Goal: Task Accomplishment & Management: Manage account settings

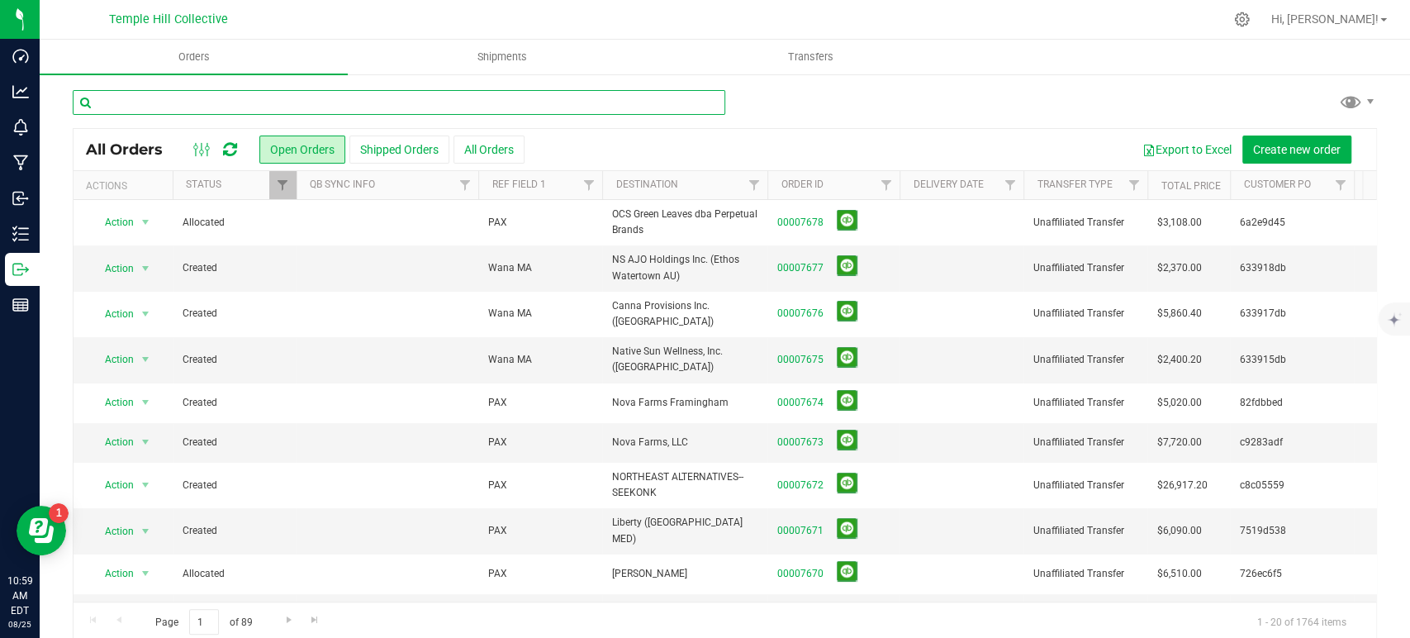
click at [397, 104] on input "text" at bounding box center [399, 102] width 652 height 25
type input "7663"
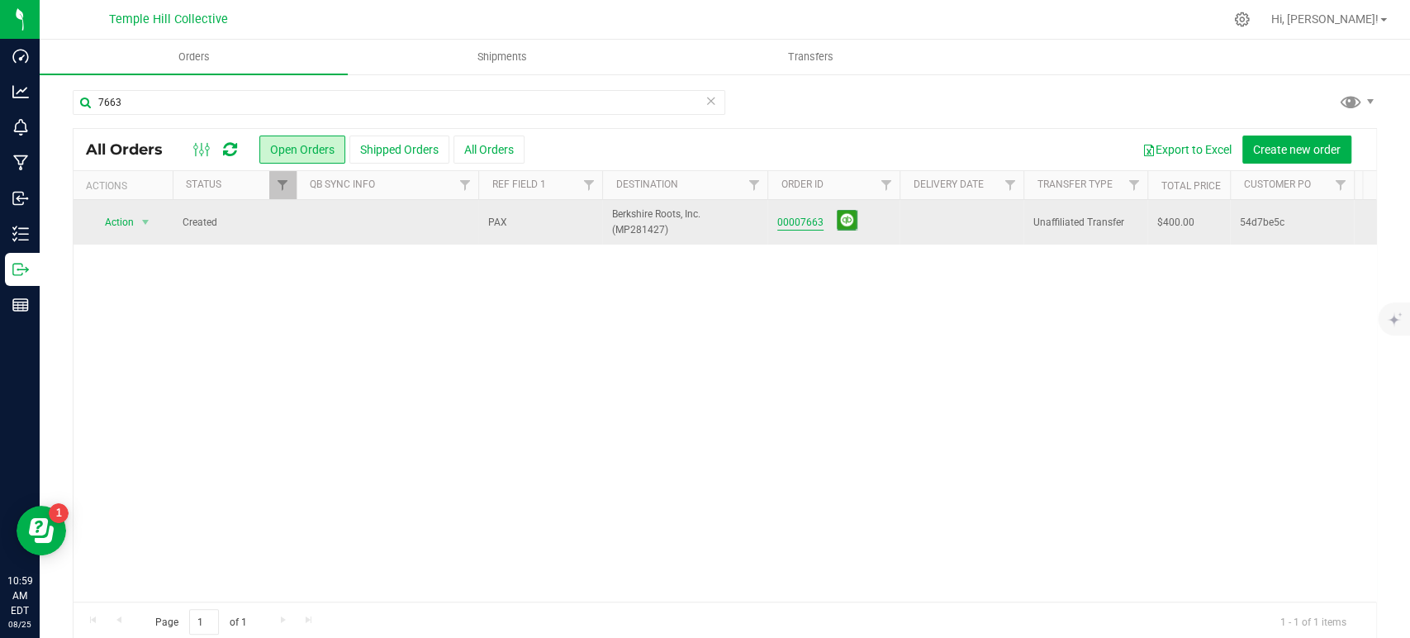
click at [808, 219] on link "00007663" at bounding box center [800, 223] width 46 height 16
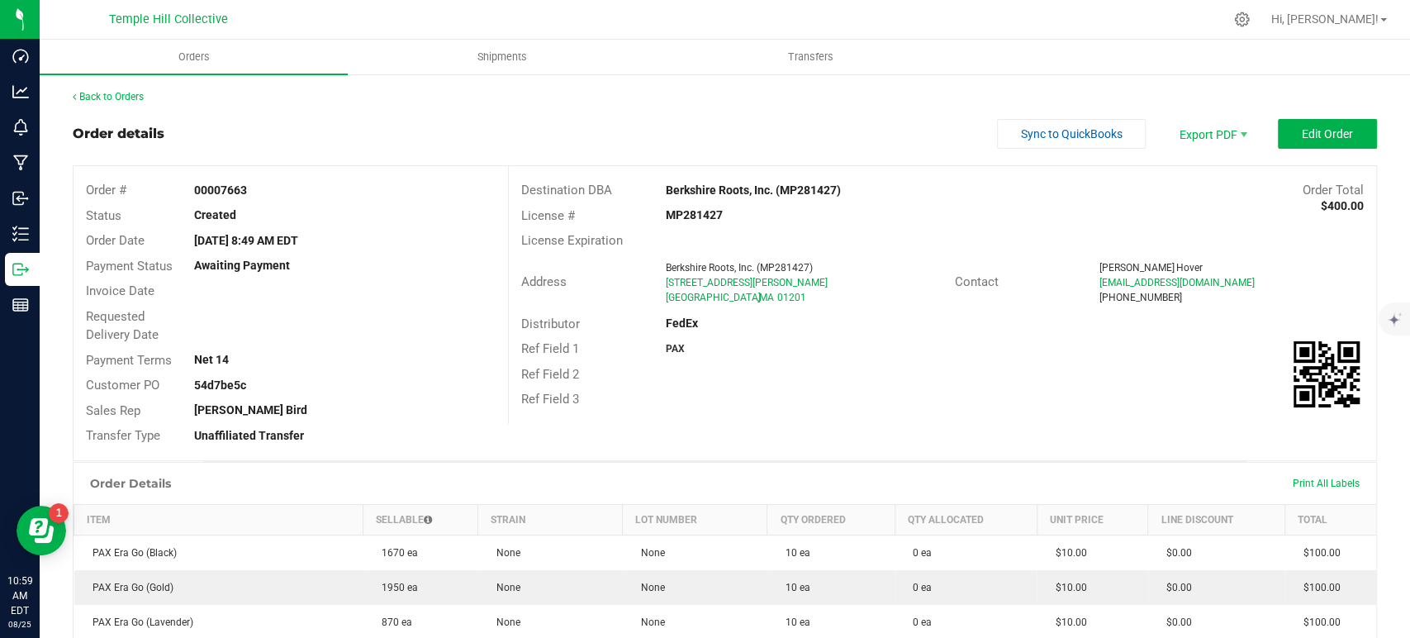
click at [1343, 111] on div "Back to Orders Order details Sync to QuickBooks Export PDF Edit Order Order # 0…" at bounding box center [725, 517] width 1304 height 856
click at [1316, 130] on span "Edit Order" at bounding box center [1326, 133] width 51 height 13
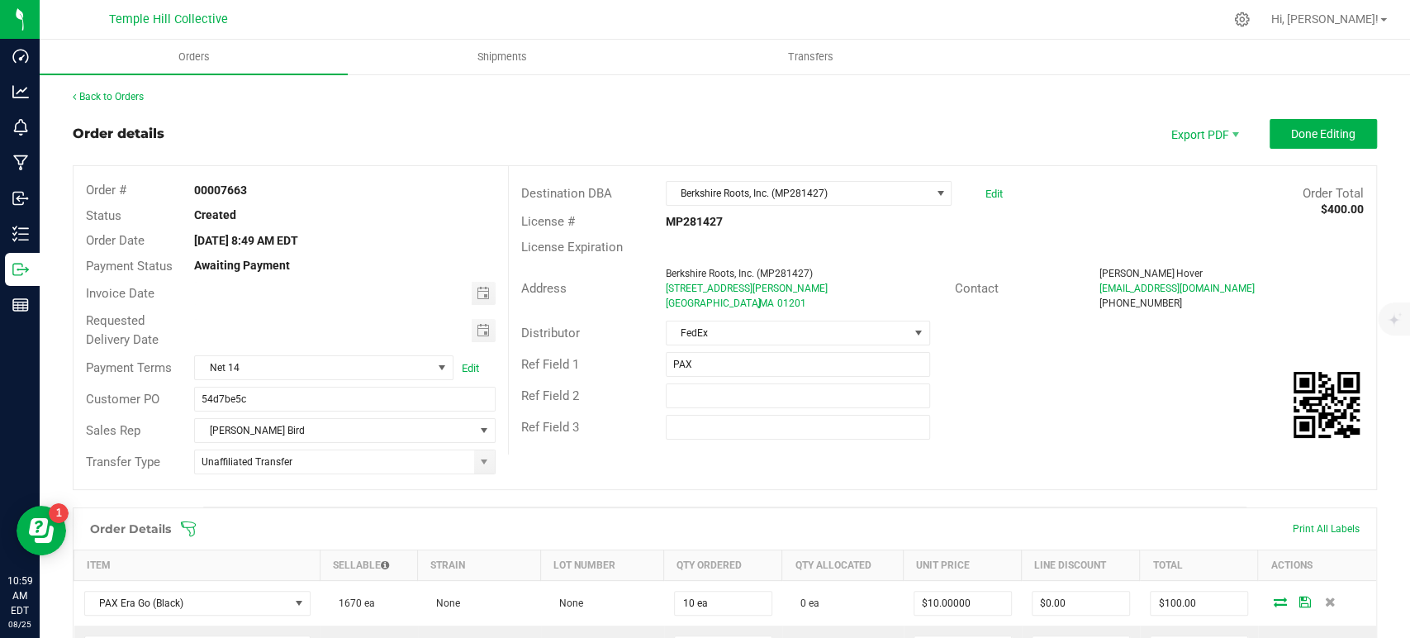
scroll to position [275, 0]
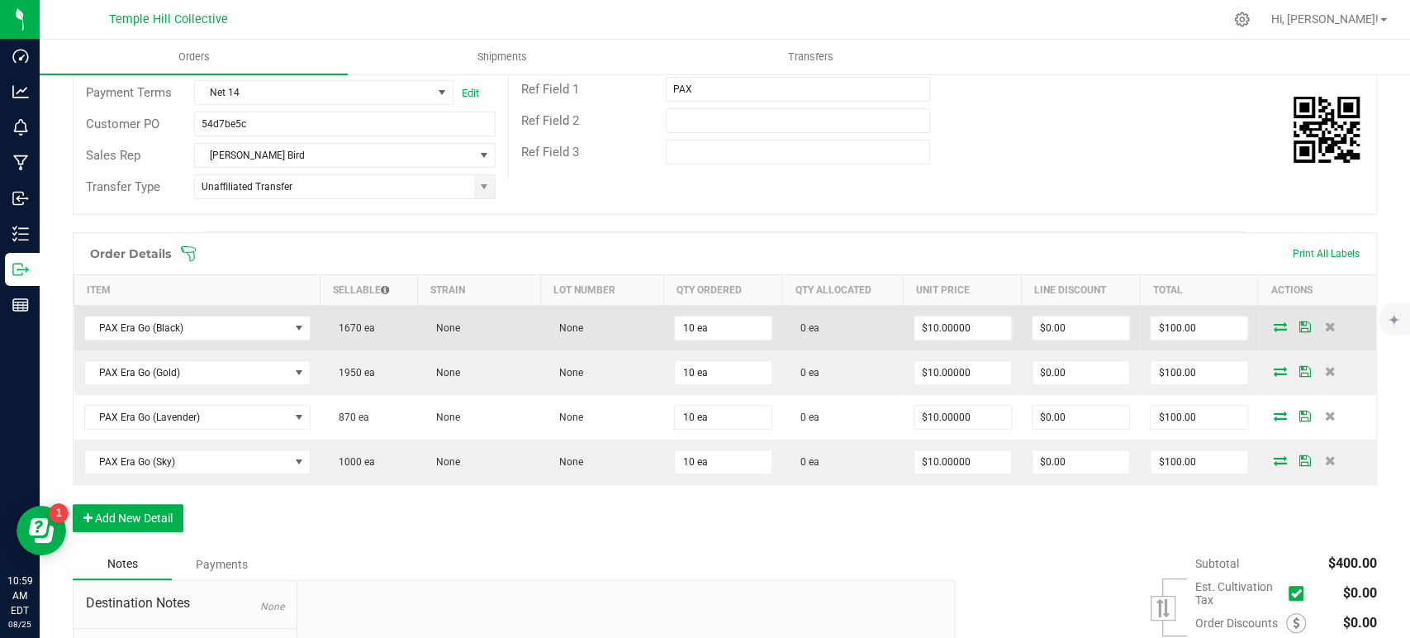
click at [1273, 327] on icon at bounding box center [1279, 326] width 13 height 10
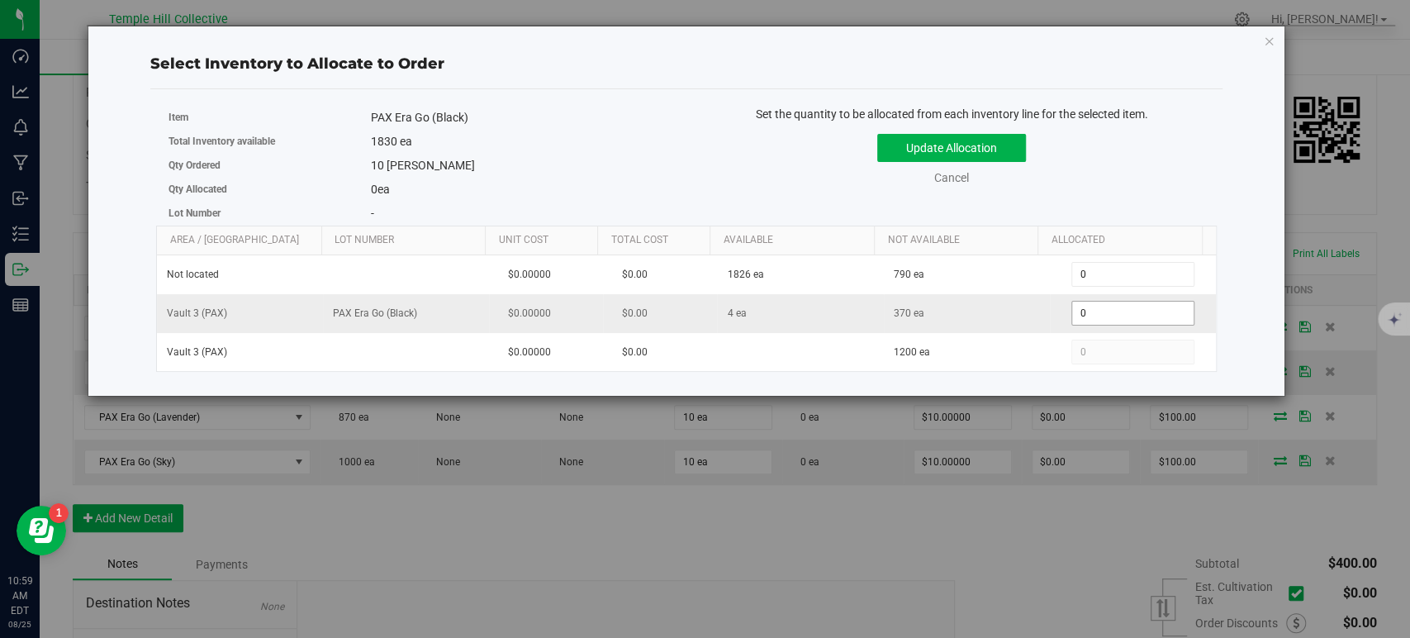
click at [1107, 315] on span "0 0" at bounding box center [1132, 313] width 123 height 25
type input "4"
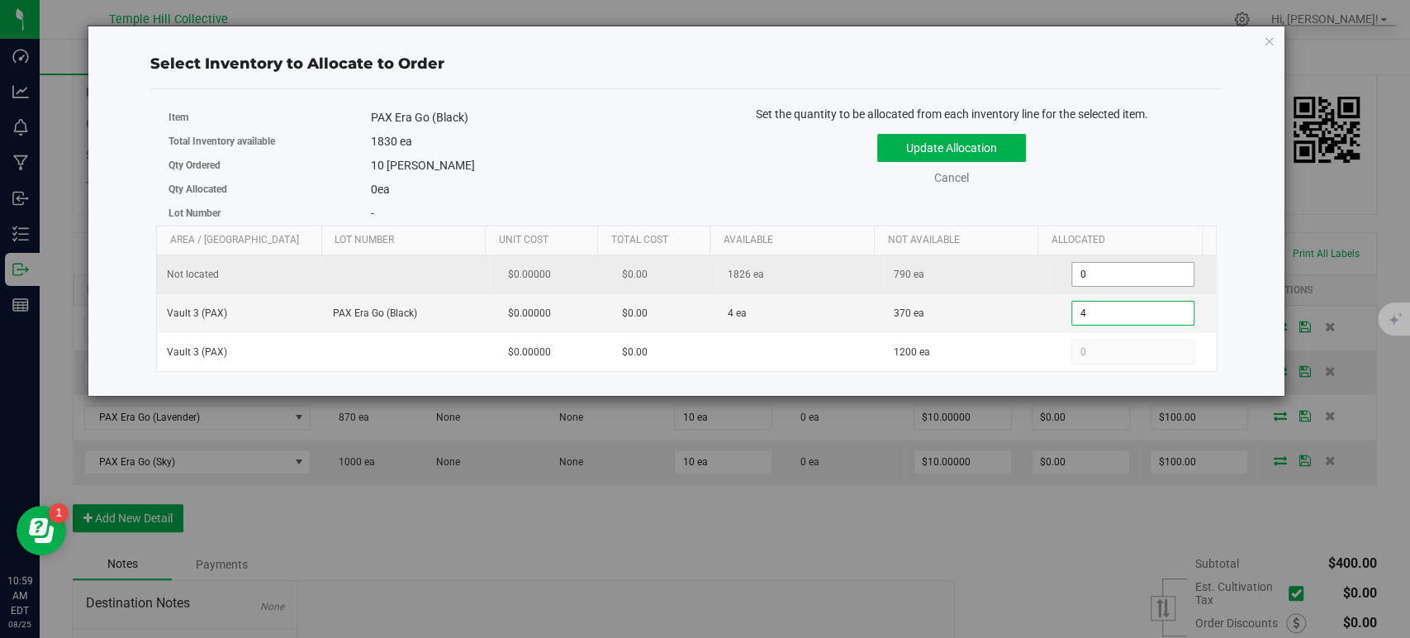
type input "4"
click at [1107, 270] on span "0 0" at bounding box center [1132, 274] width 123 height 25
type input "6"
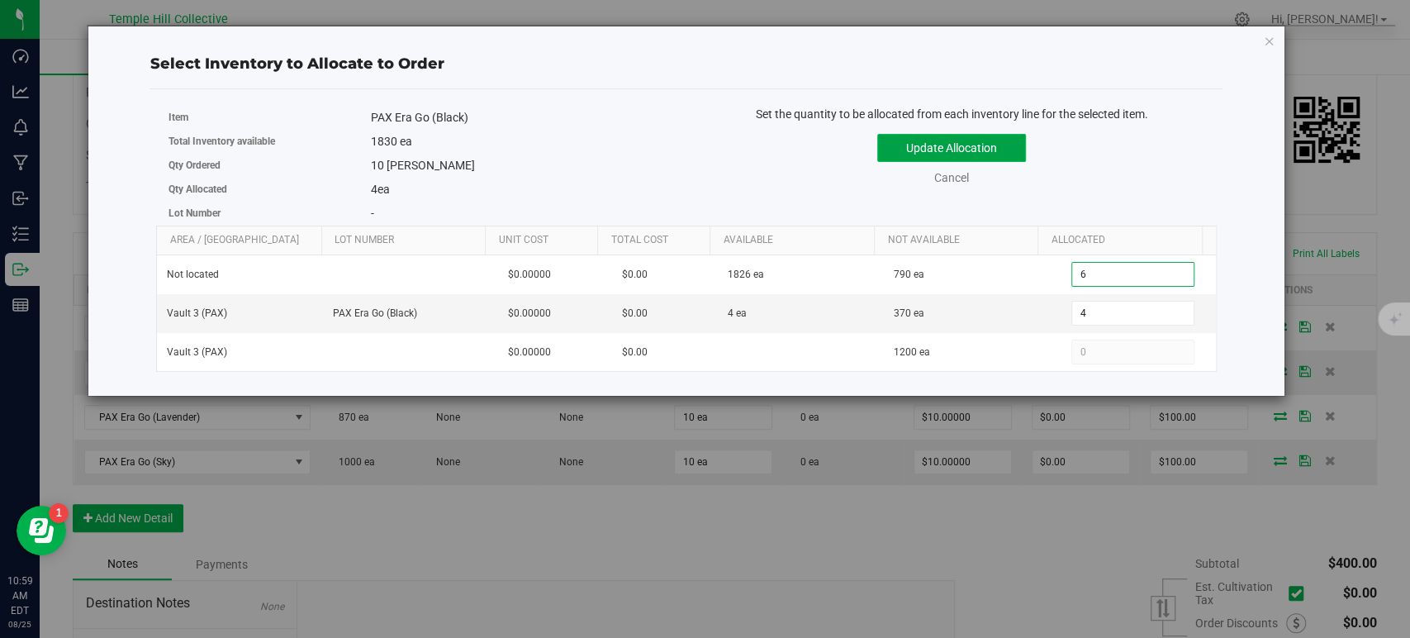
type input "6"
click at [988, 150] on button "Update Allocation" at bounding box center [951, 148] width 149 height 28
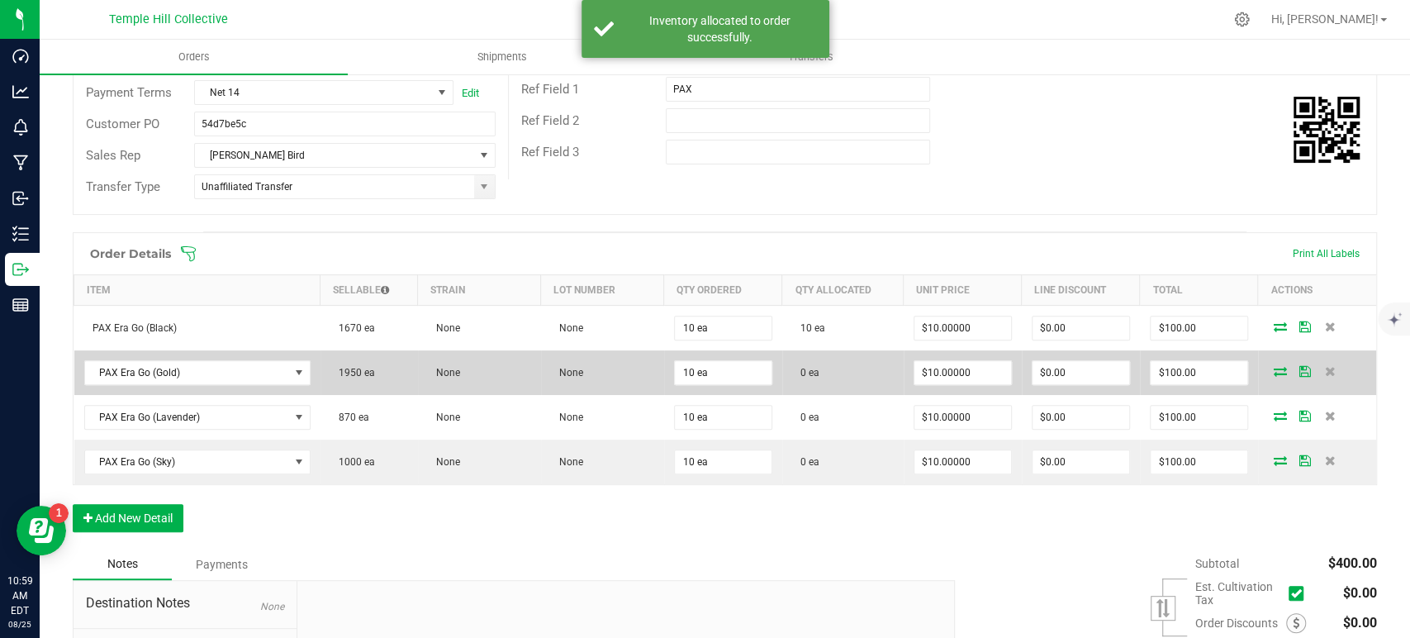
click at [1273, 369] on icon at bounding box center [1279, 371] width 13 height 10
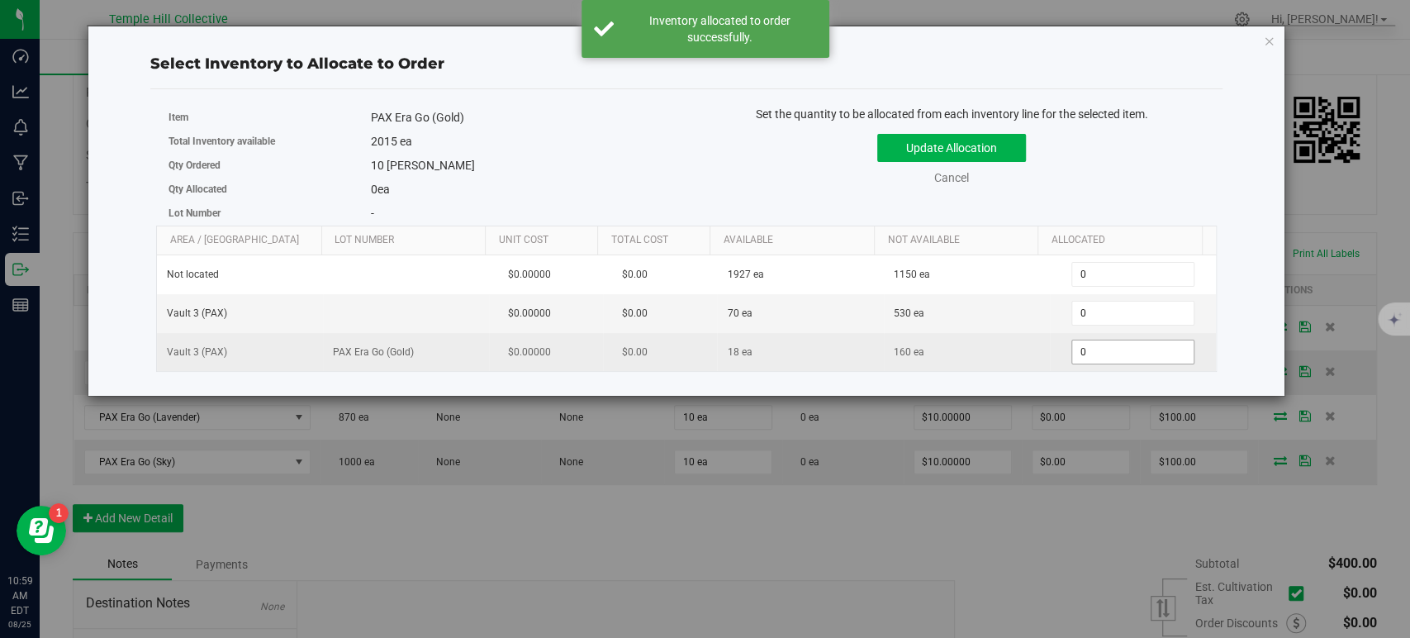
click at [1125, 351] on span "0 0" at bounding box center [1132, 351] width 123 height 25
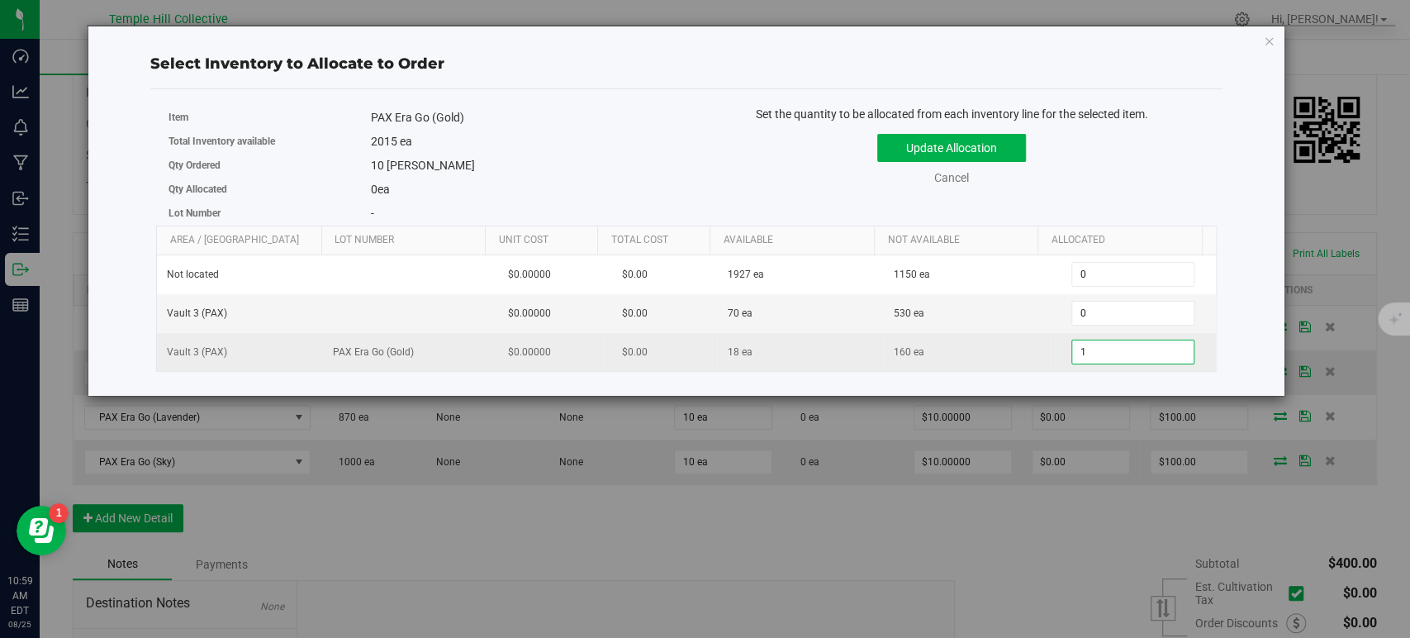
type input "10"
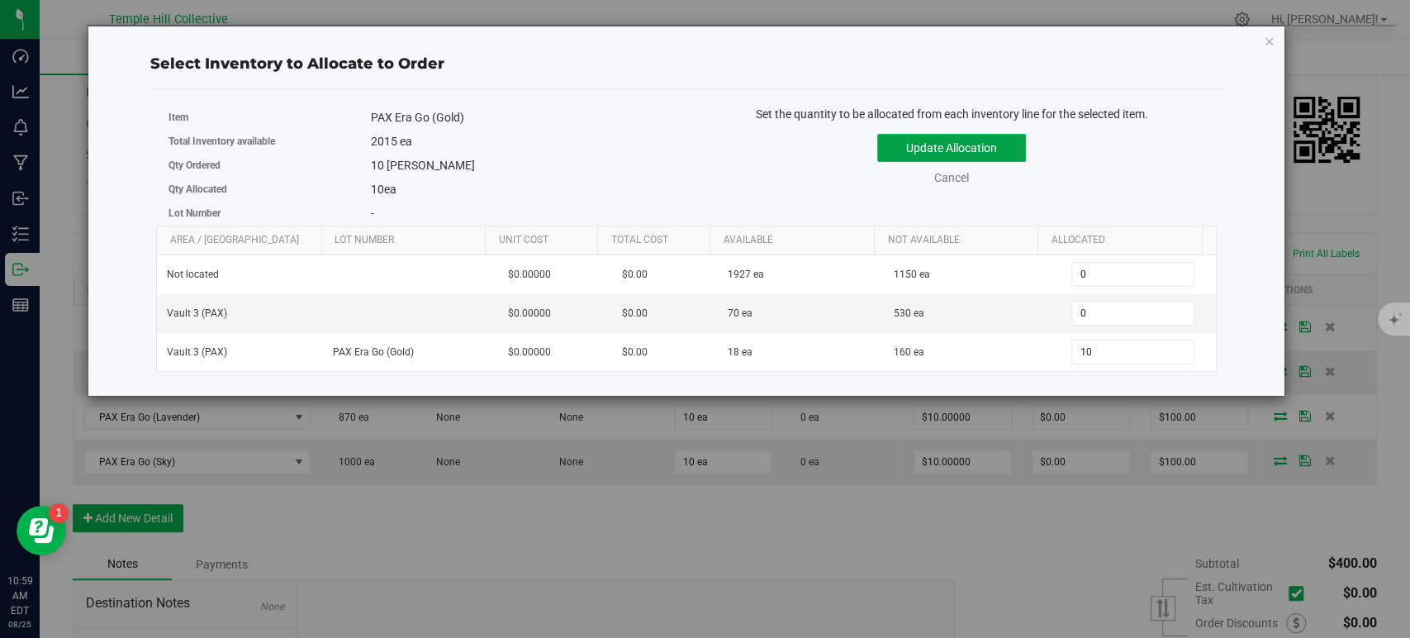
click at [961, 153] on button "Update Allocation" at bounding box center [951, 148] width 149 height 28
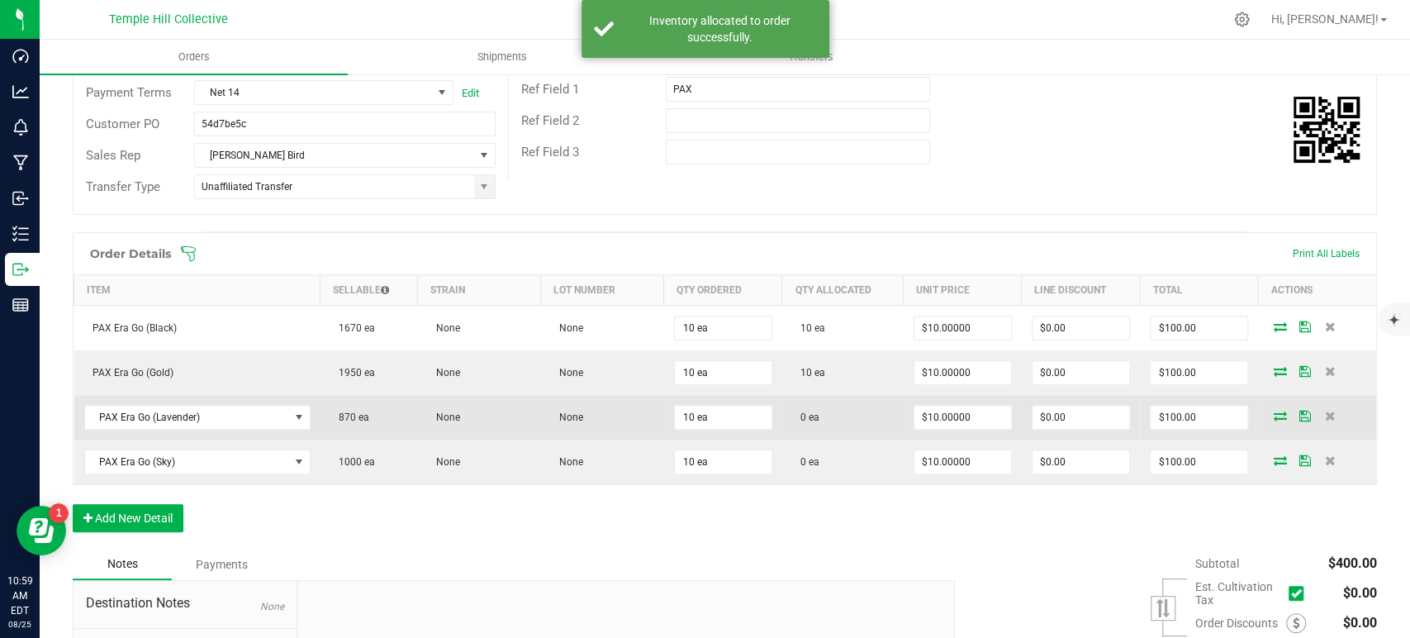
click at [1273, 415] on icon at bounding box center [1279, 415] width 13 height 10
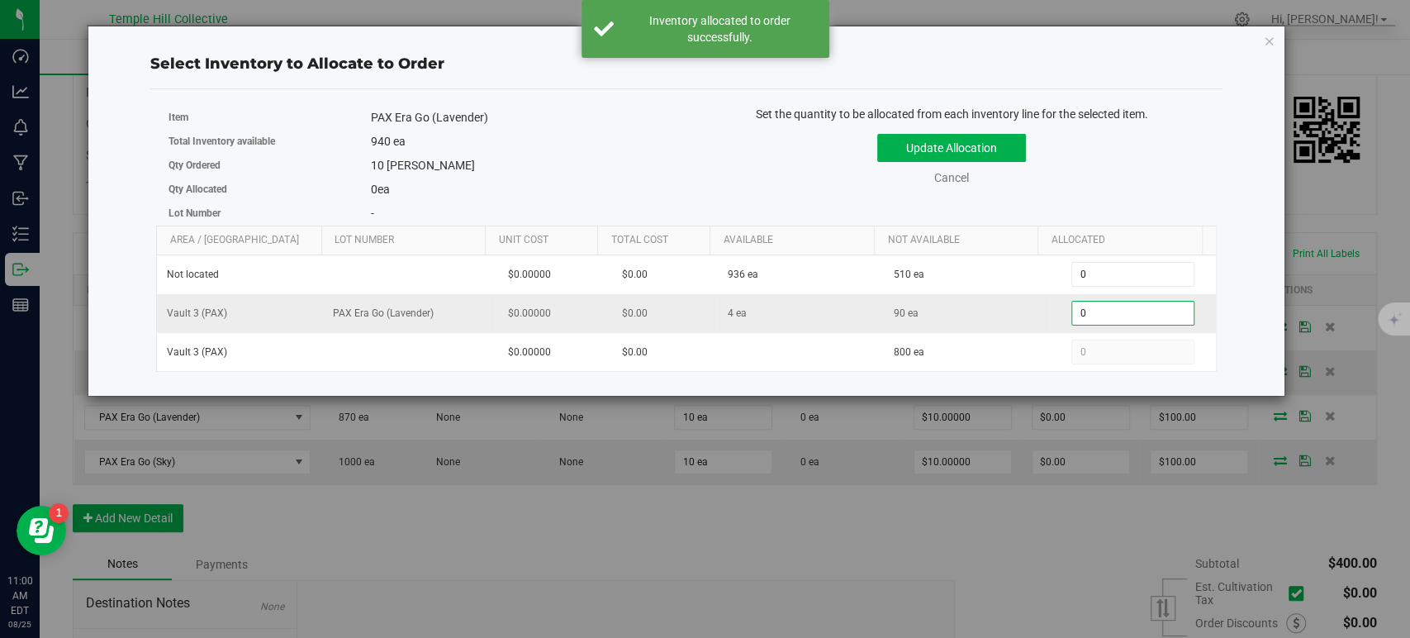
click at [1097, 311] on span "0 0" at bounding box center [1132, 313] width 123 height 25
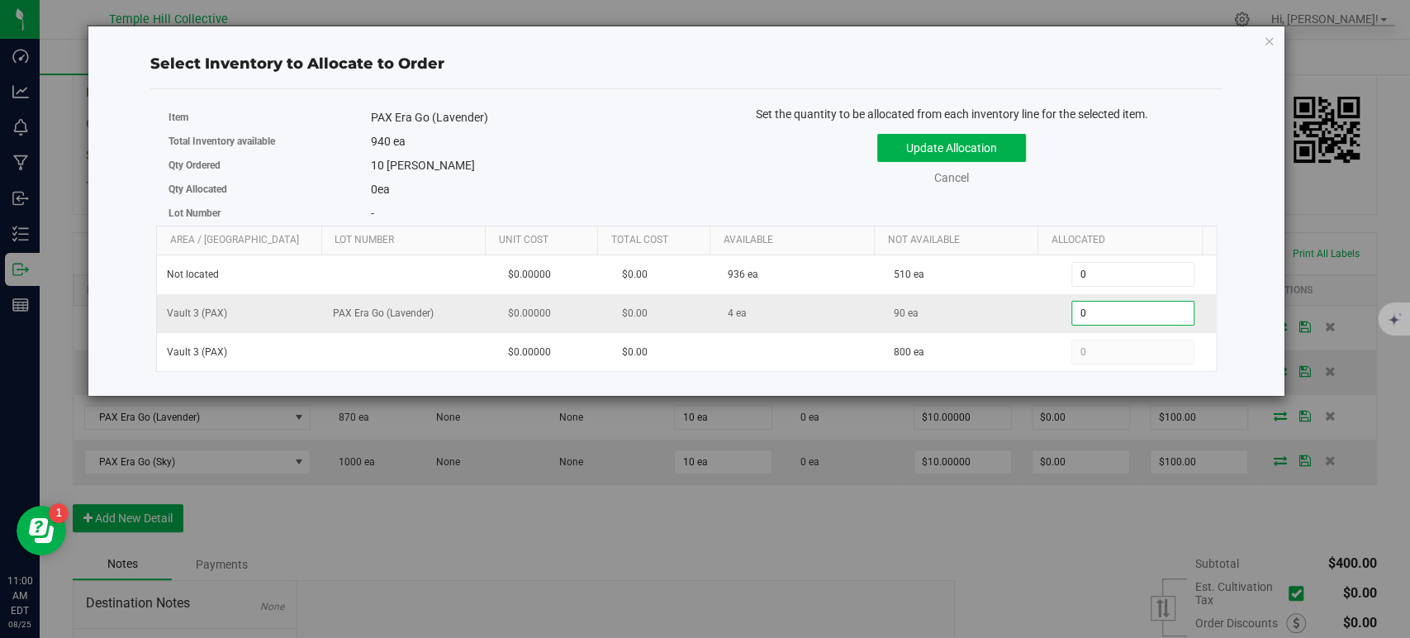
type input "04"
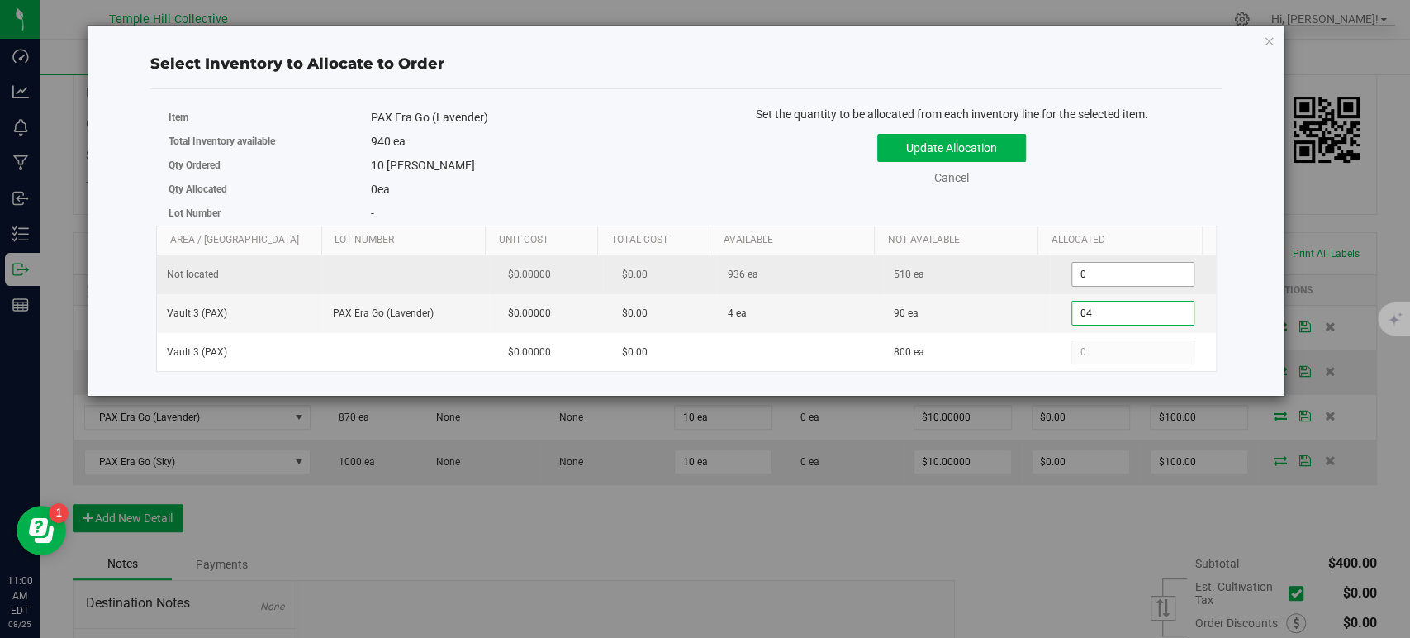
type input "4"
click at [1091, 272] on span "0 0" at bounding box center [1132, 274] width 123 height 25
type input "06"
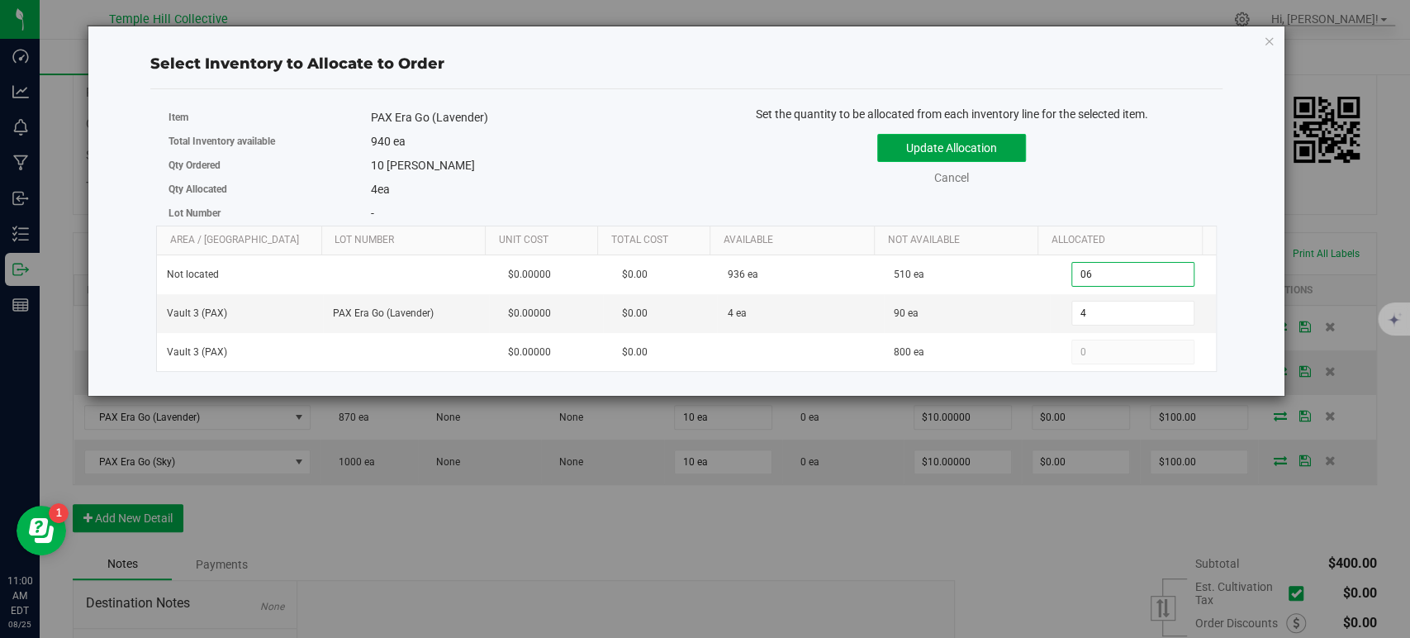
type input "6"
click at [998, 149] on button "Update Allocation" at bounding box center [951, 148] width 149 height 28
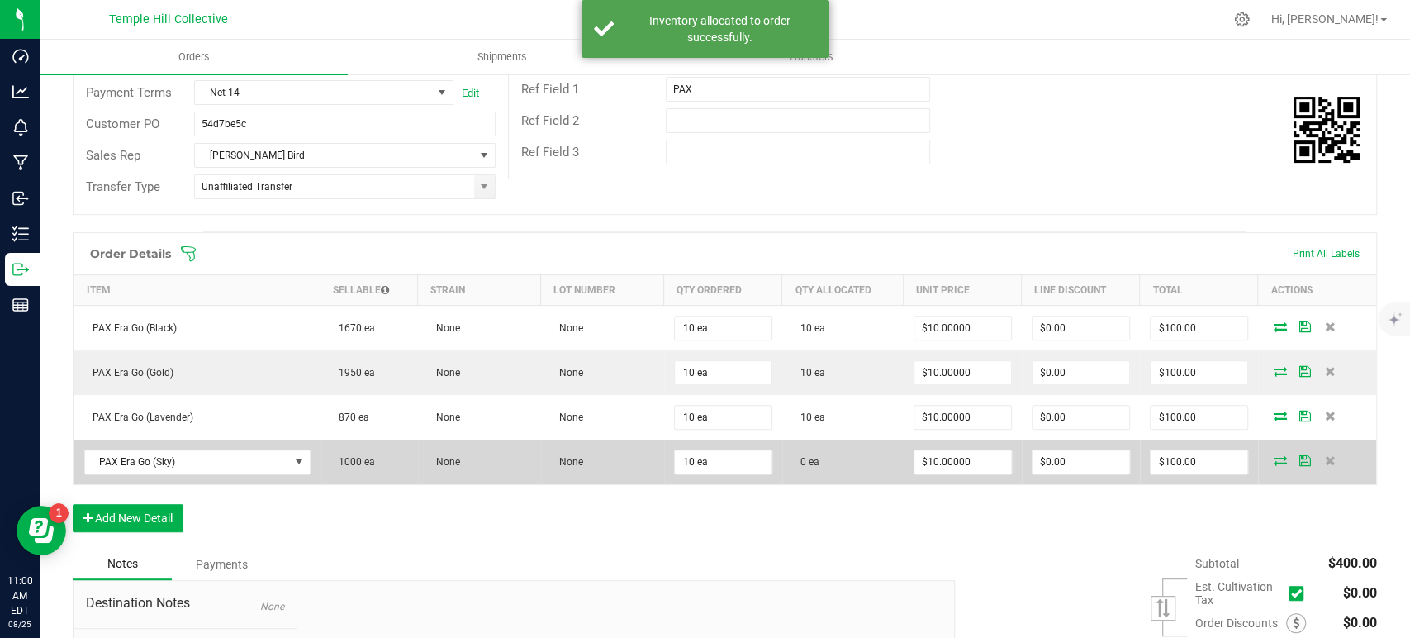
click at [1273, 455] on icon at bounding box center [1279, 460] width 13 height 10
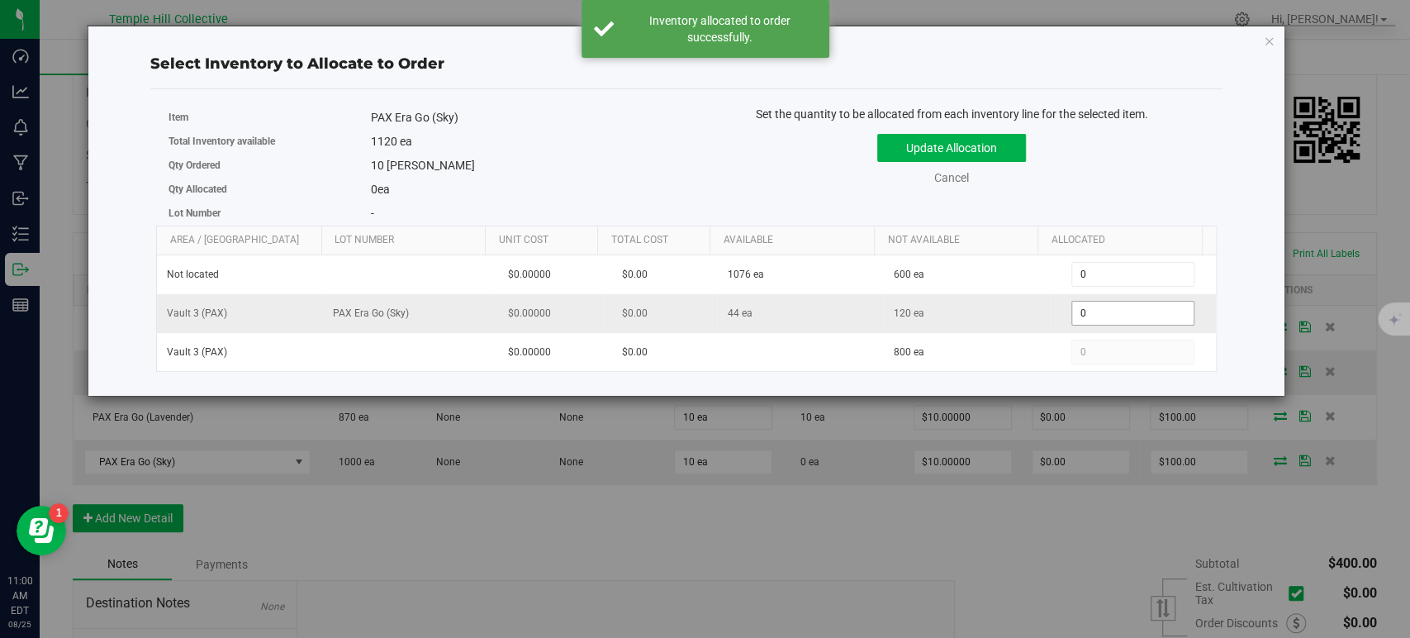
click at [1112, 309] on span "0 0" at bounding box center [1132, 313] width 123 height 25
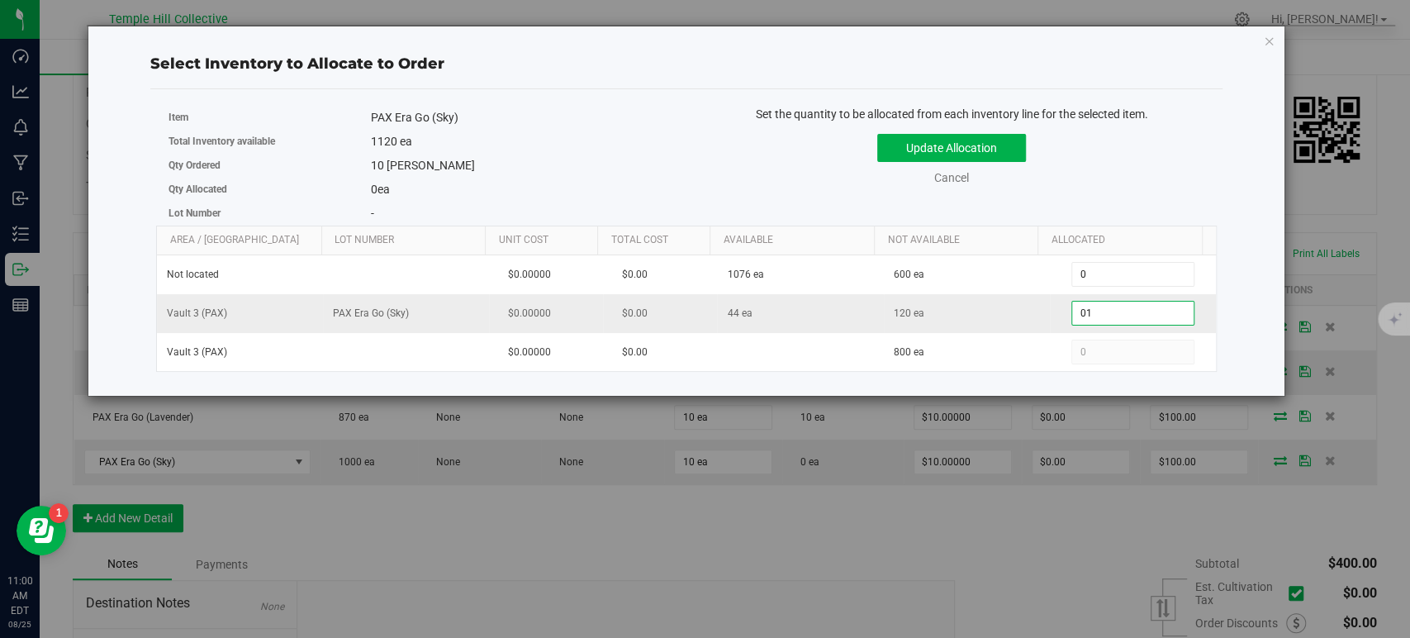
type input "010"
type input "10"
click at [1011, 142] on button "Update Allocation" at bounding box center [951, 148] width 149 height 28
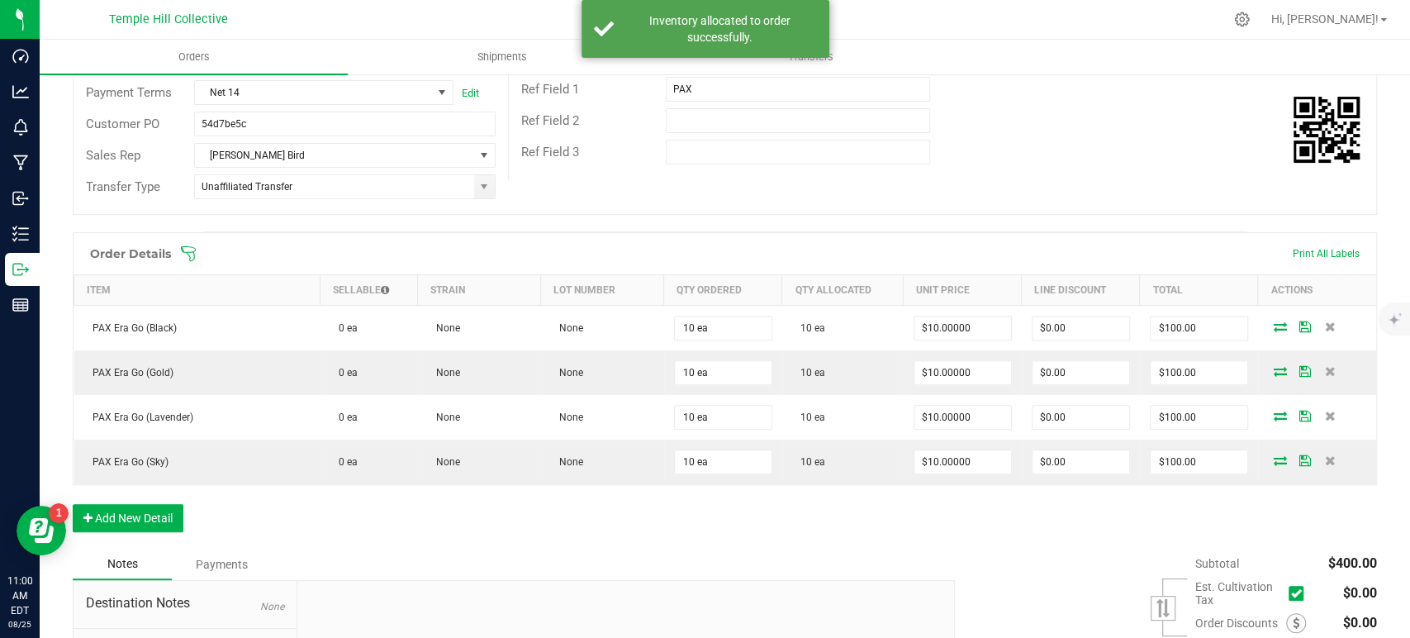
scroll to position [0, 0]
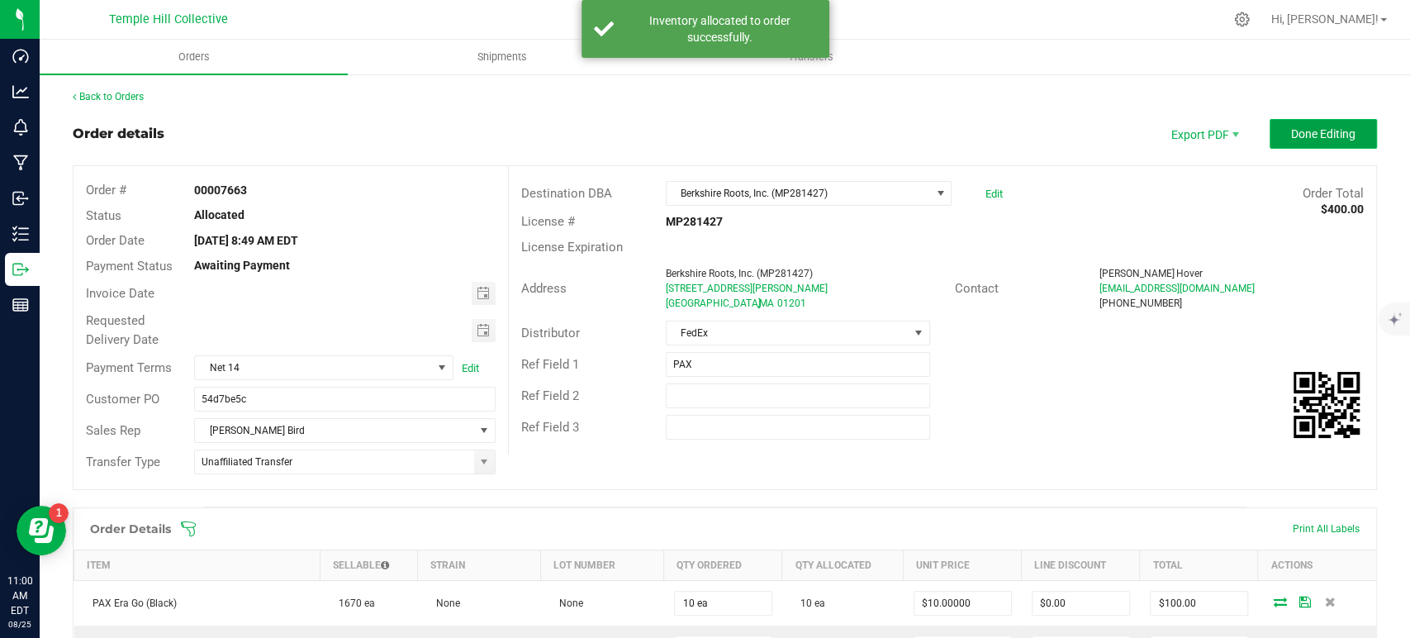
click at [1287, 141] on button "Done Editing" at bounding box center [1322, 134] width 107 height 30
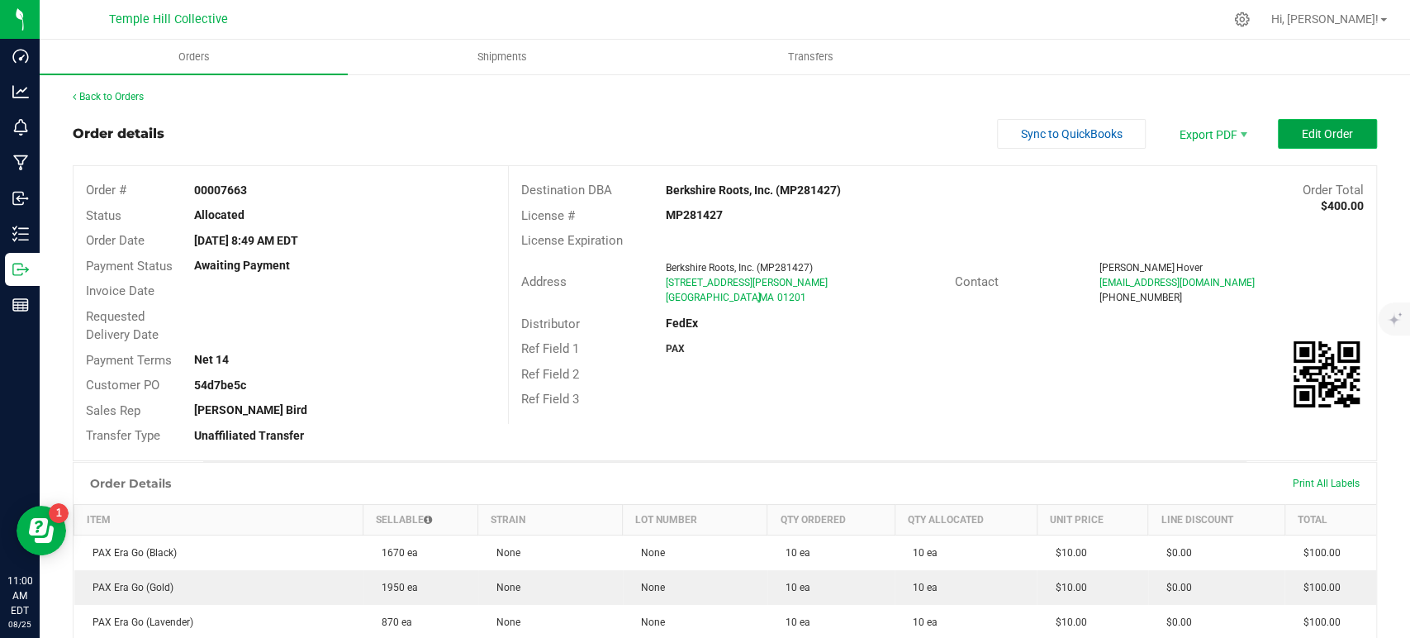
click at [1306, 127] on span "Edit Order" at bounding box center [1326, 133] width 51 height 13
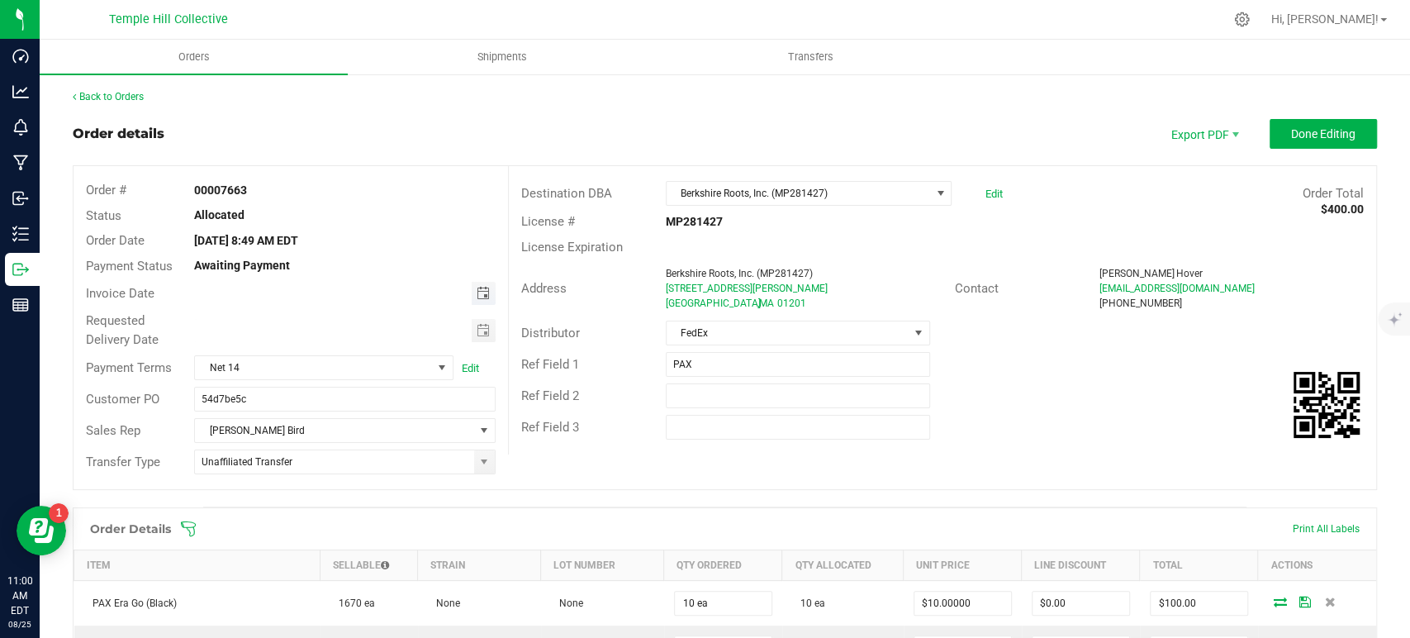
click at [476, 291] on span "Toggle calendar" at bounding box center [482, 293] width 13 height 13
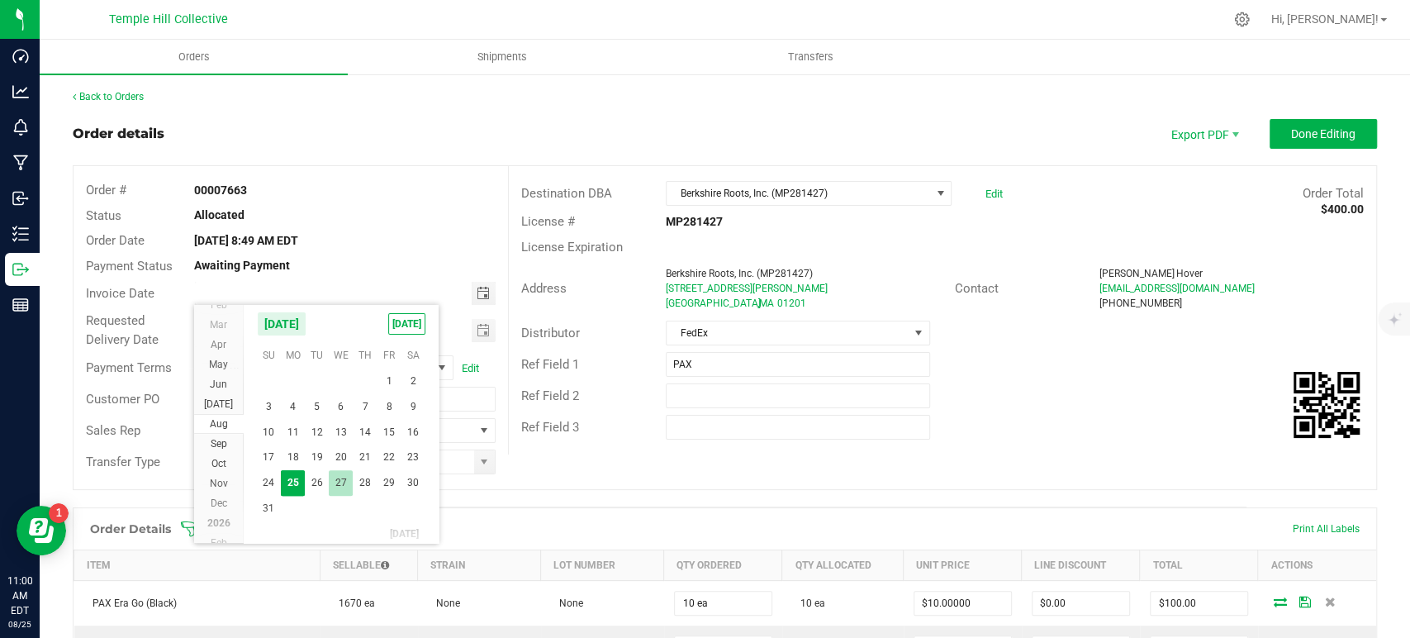
click at [342, 476] on span "27" at bounding box center [341, 483] width 24 height 26
type input "[DATE]"
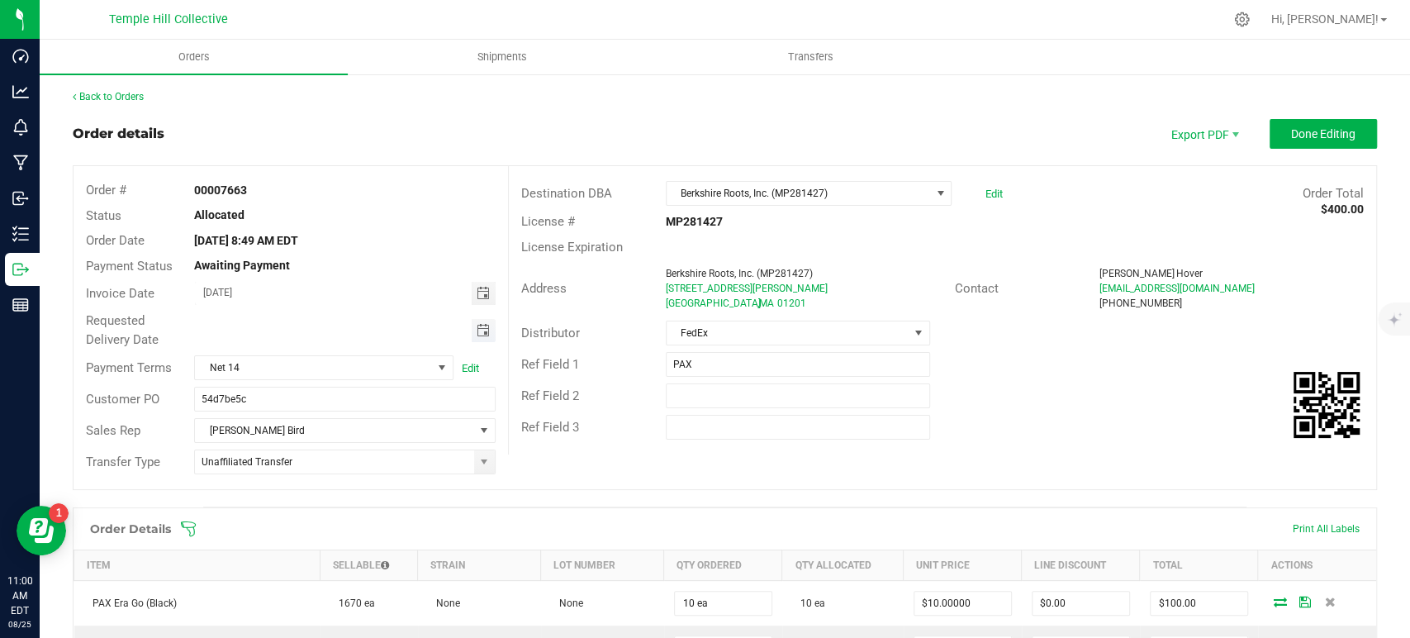
click at [481, 325] on span "Toggle calendar" at bounding box center [482, 330] width 13 height 13
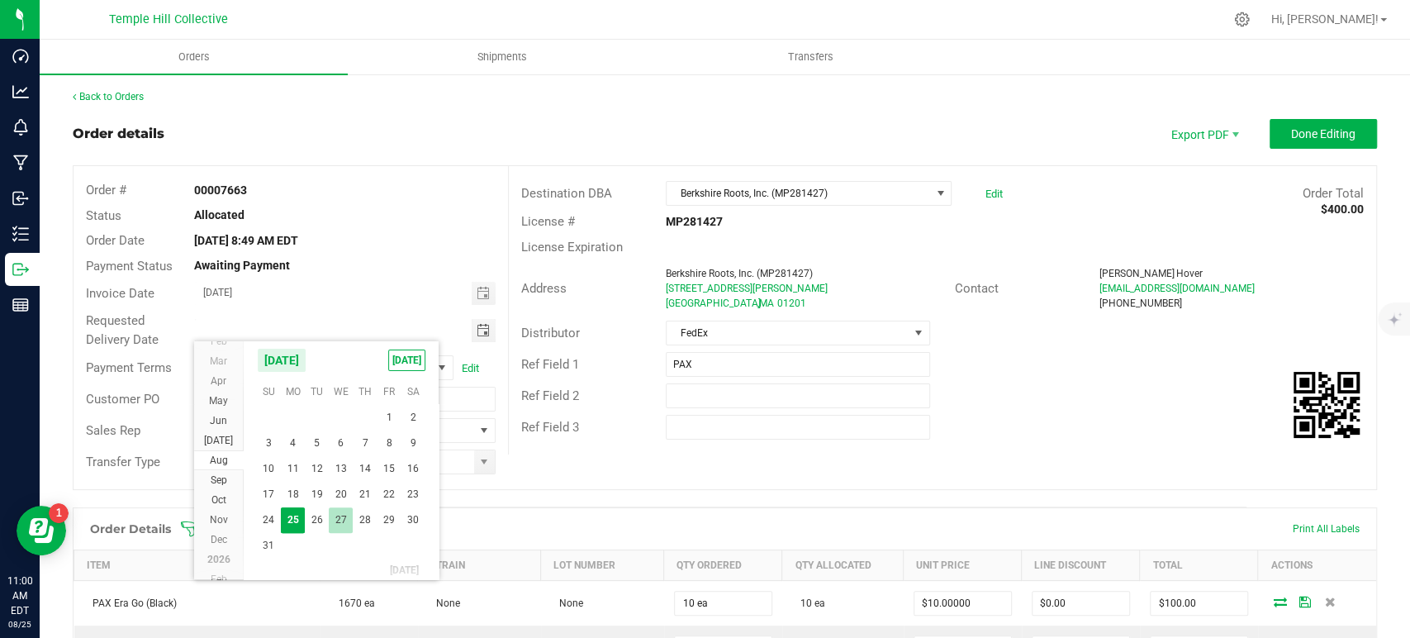
click at [348, 514] on span "27" at bounding box center [341, 520] width 24 height 26
type input "[DATE]"
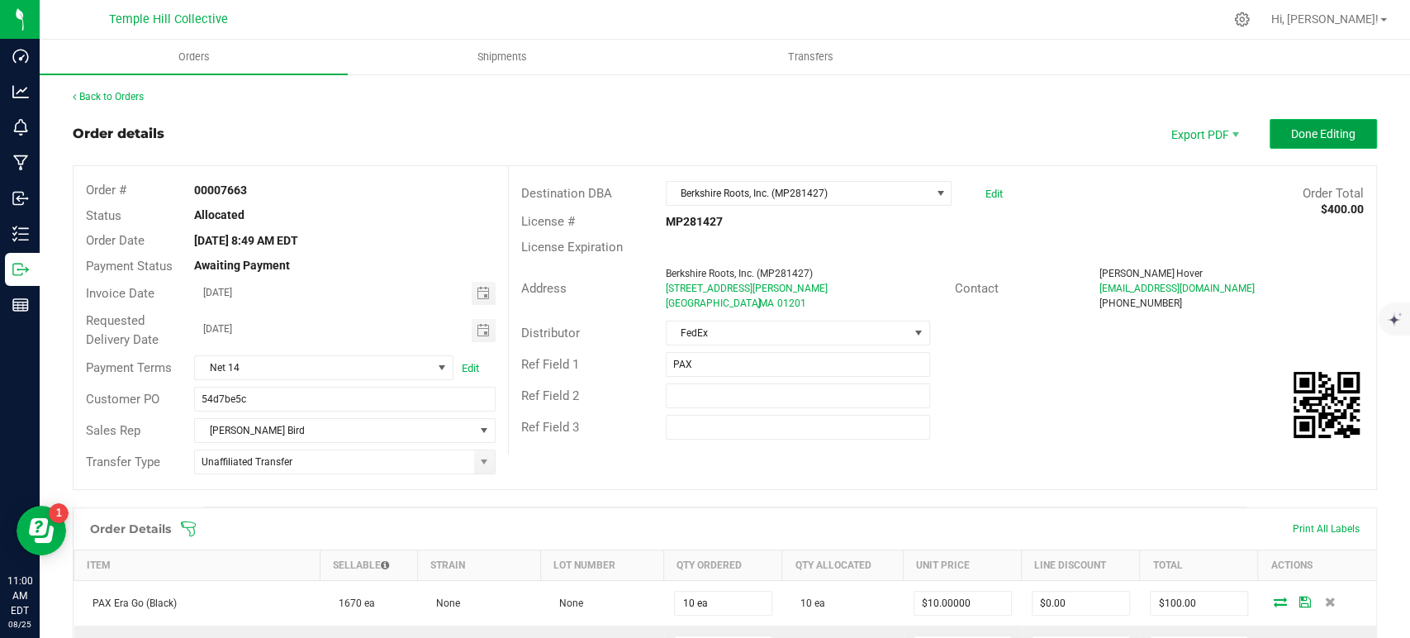
click at [1291, 130] on span "Done Editing" at bounding box center [1323, 133] width 64 height 13
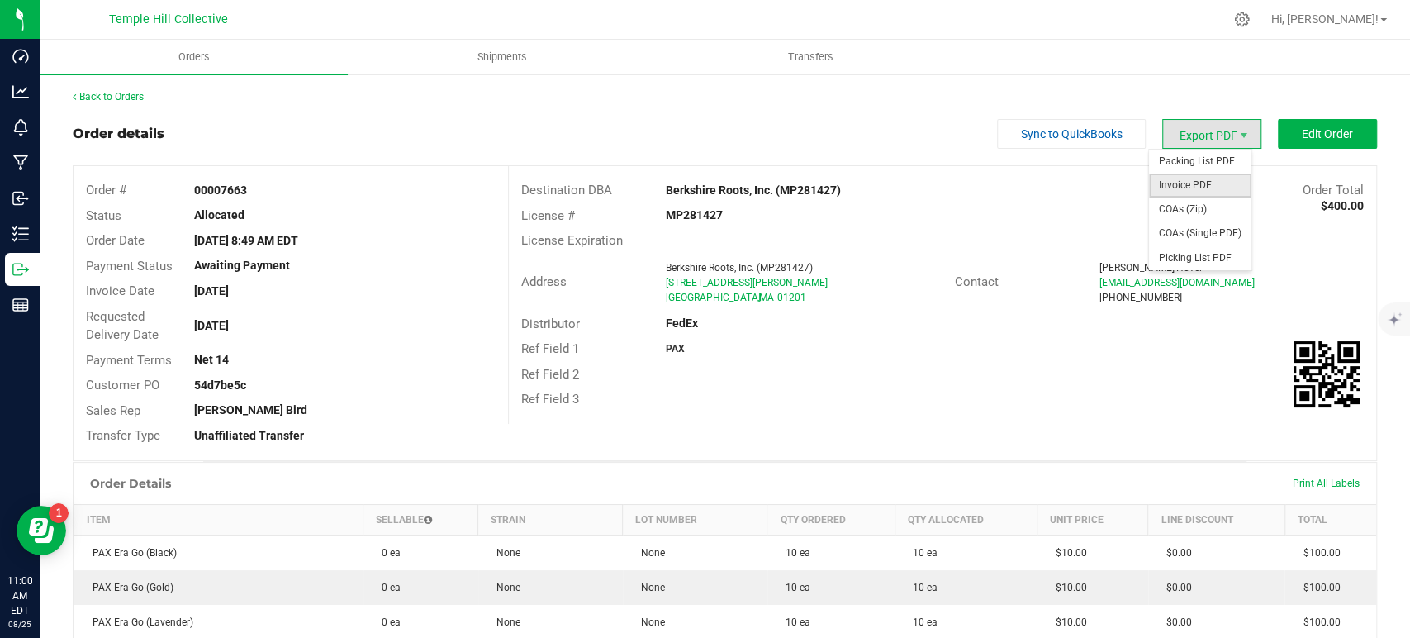
click at [1219, 182] on span "Invoice PDF" at bounding box center [1200, 185] width 102 height 24
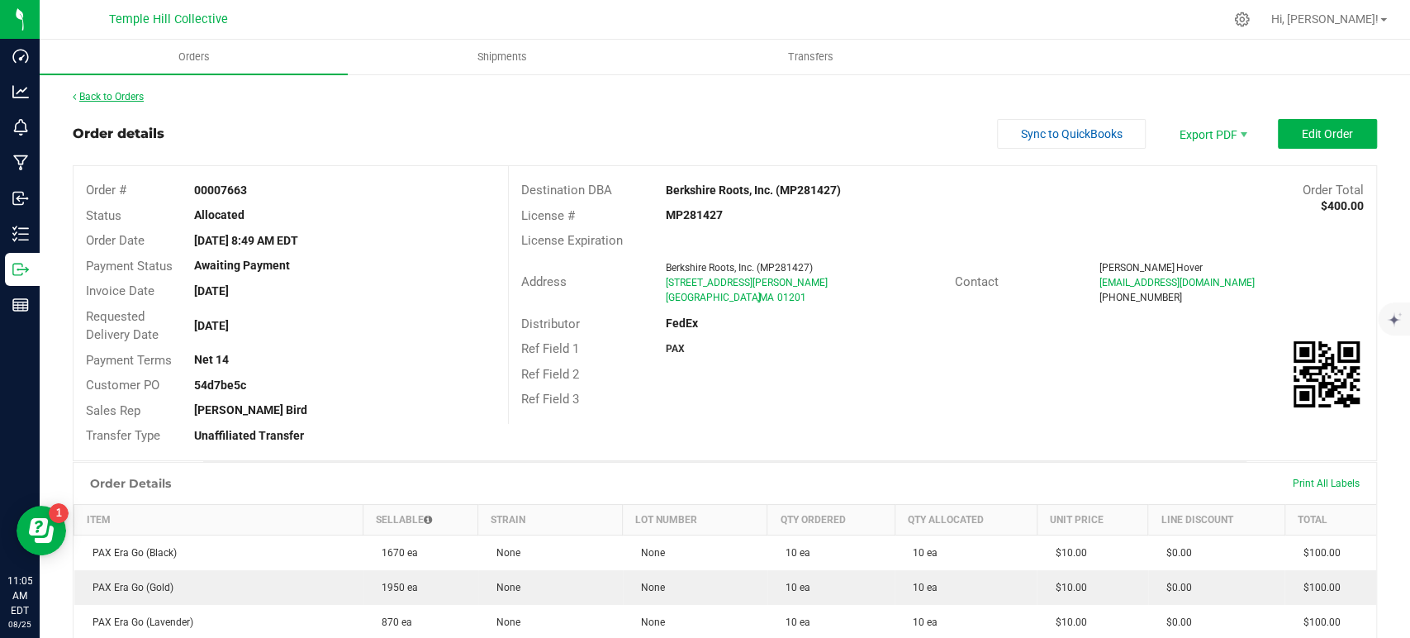
click at [141, 92] on link "Back to Orders" at bounding box center [108, 97] width 71 height 12
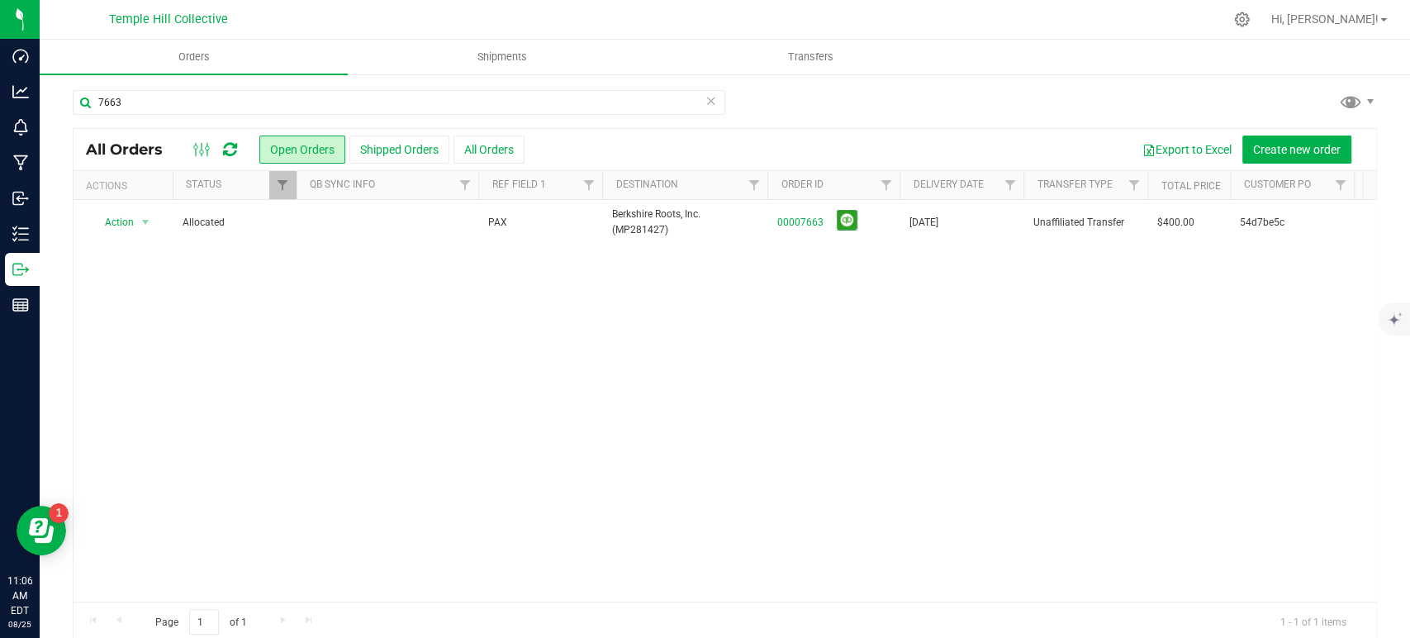
click at [705, 102] on icon at bounding box center [711, 100] width 12 height 20
